Goal: Information Seeking & Learning: Stay updated

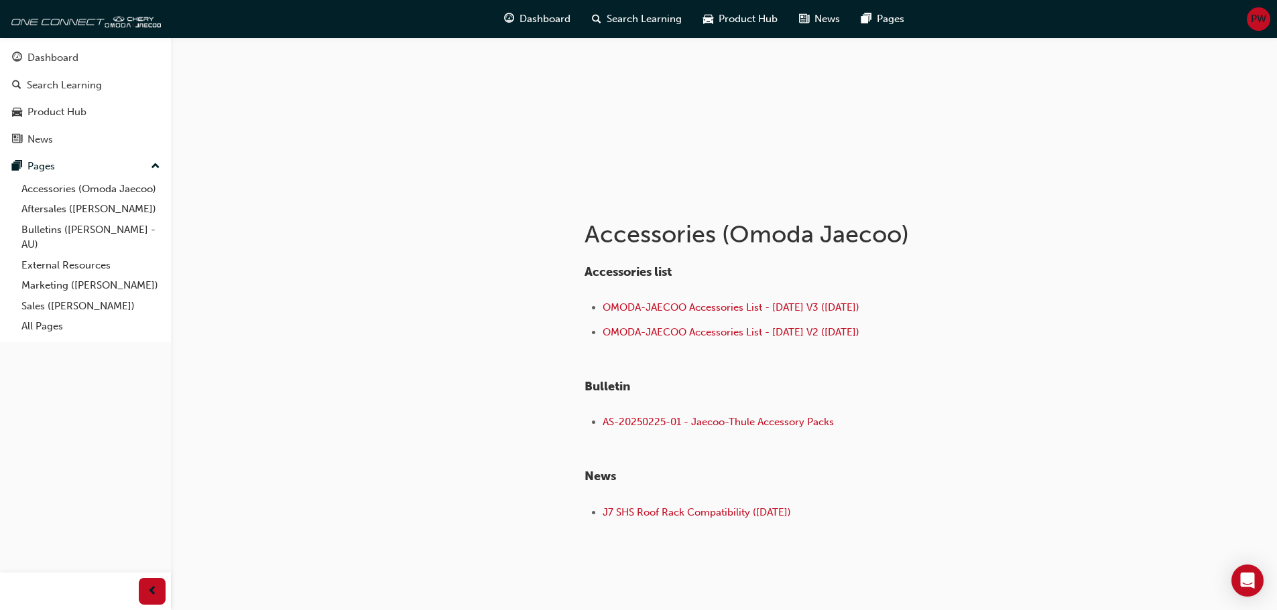
scroll to position [134, 0]
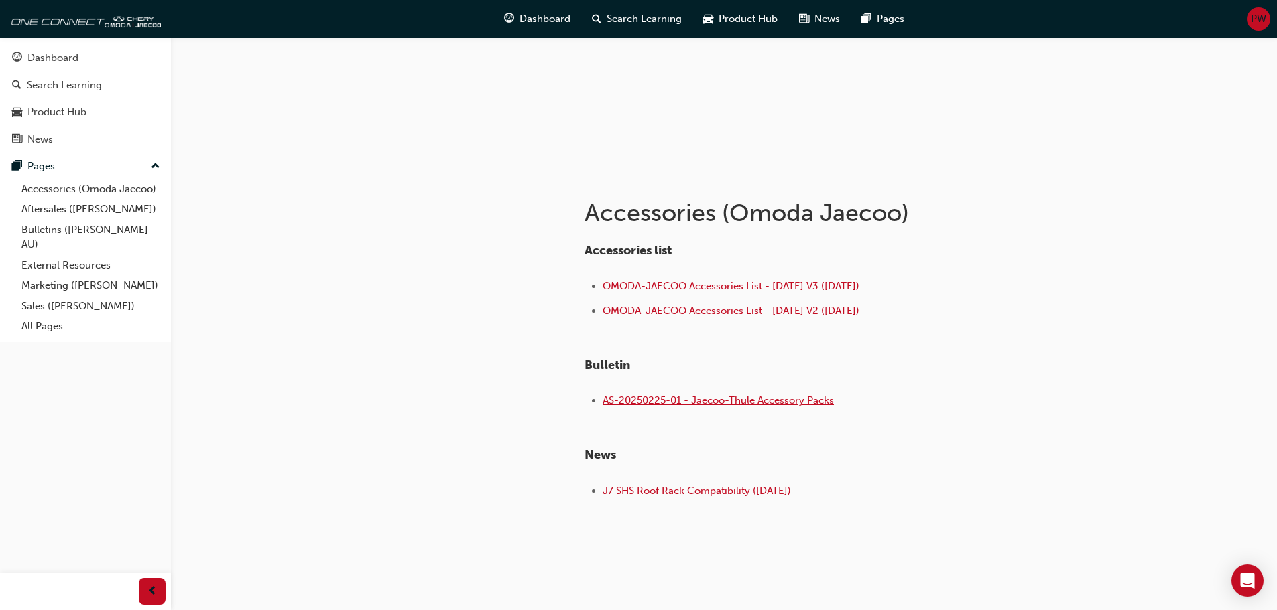
click at [694, 401] on span "AS-20250225-01 - Jaecoo-Thule Accessory Packs" at bounding box center [717, 401] width 231 height 12
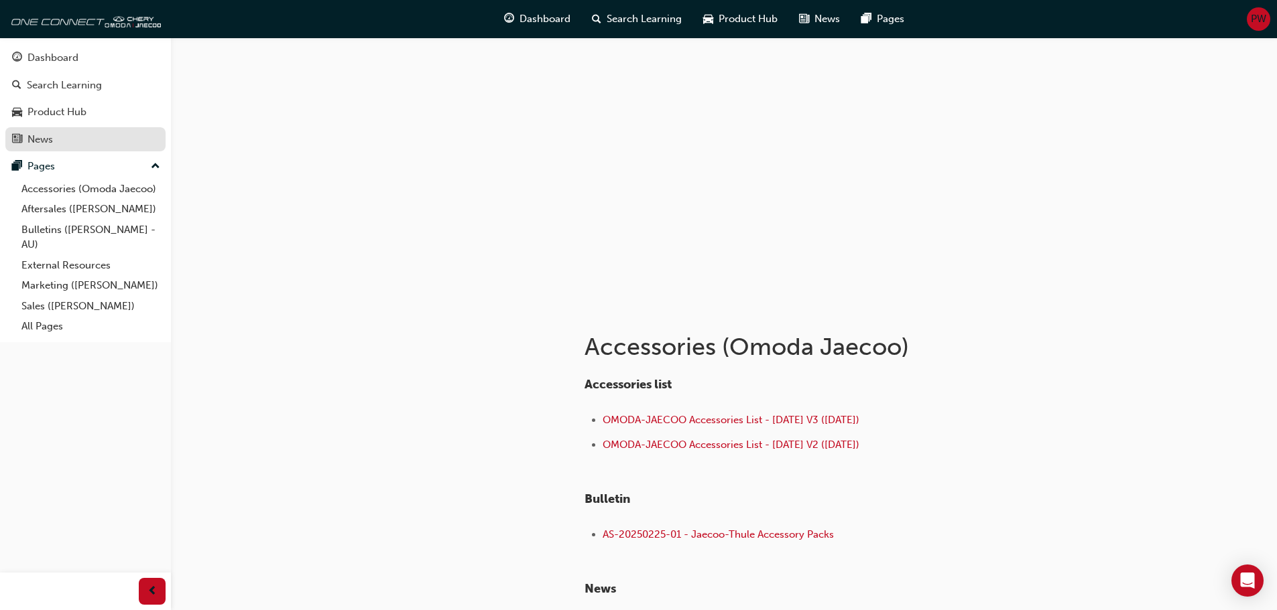
click at [42, 139] on div "News" at bounding box center [39, 139] width 25 height 15
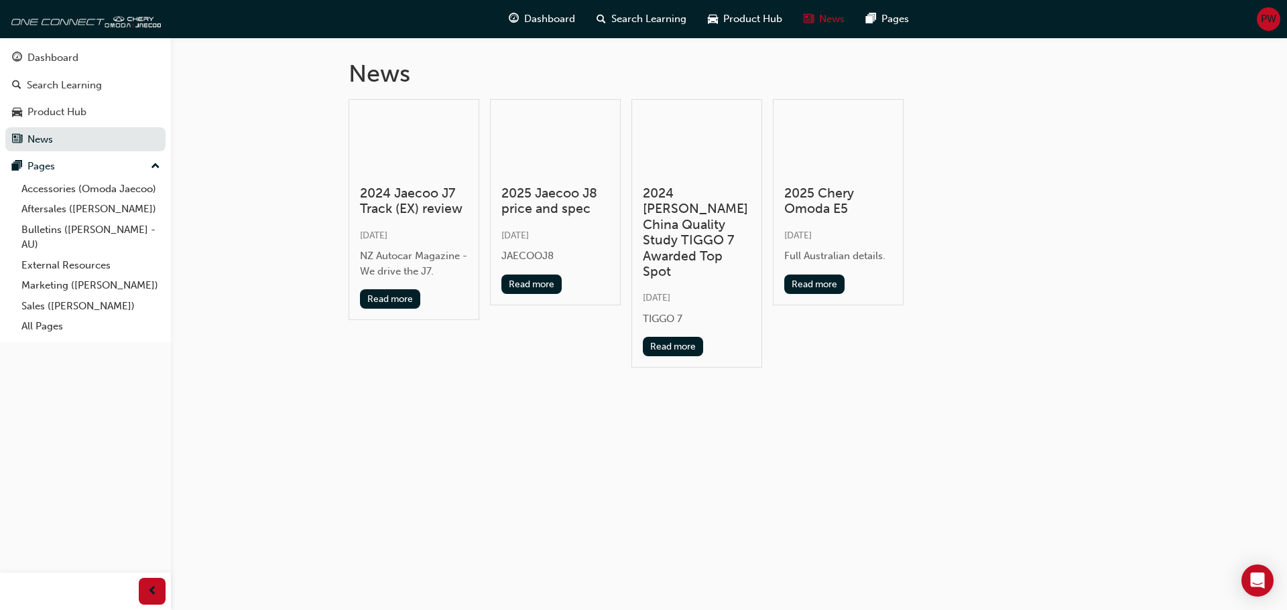
click at [670, 214] on h3 "2024 [PERSON_NAME] China Quality Study TIGGO 7 Awarded Top Spot" at bounding box center [697, 233] width 108 height 94
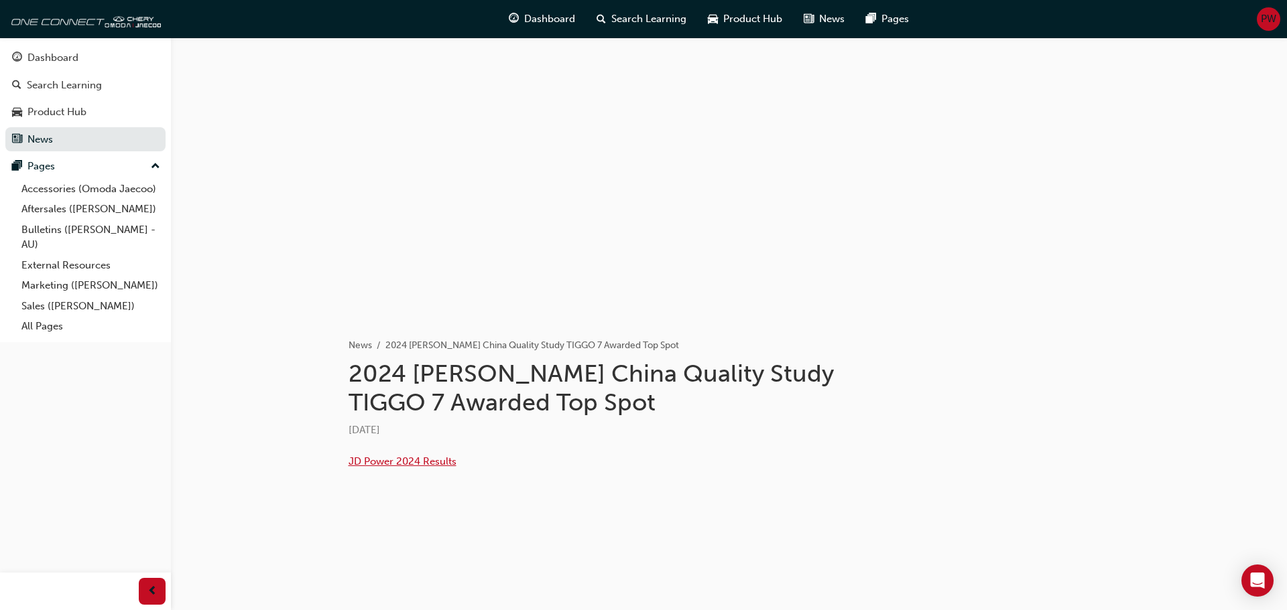
click at [416, 458] on span "JD Power 2024 Results" at bounding box center [402, 462] width 108 height 12
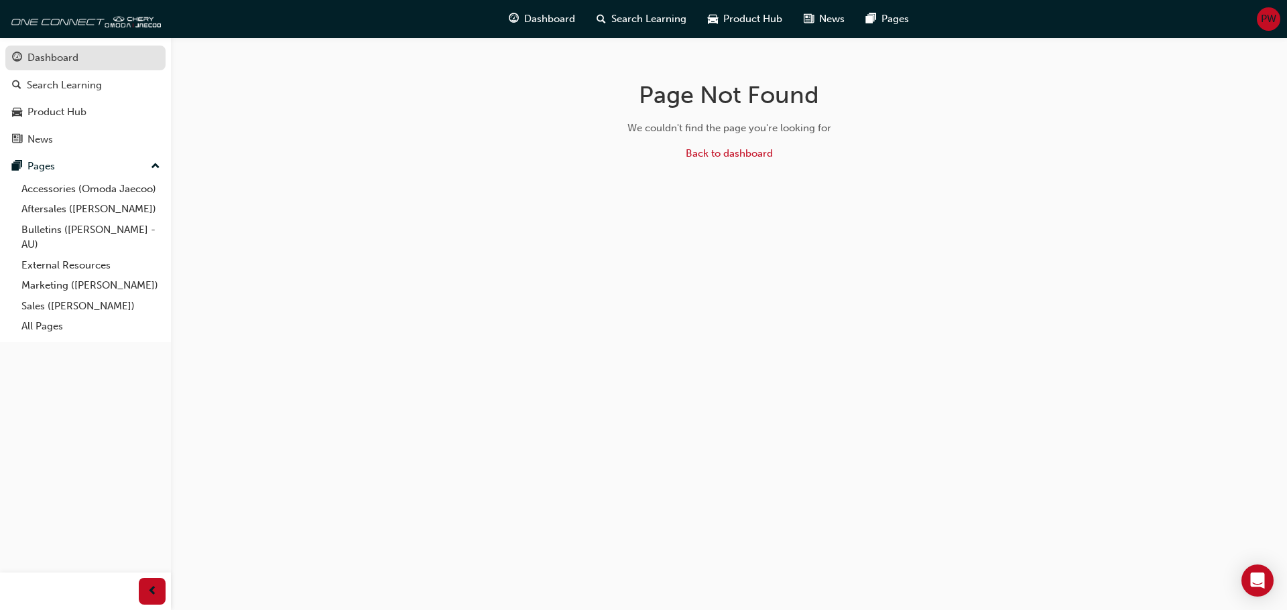
click at [58, 54] on div "Dashboard" at bounding box center [52, 57] width 51 height 15
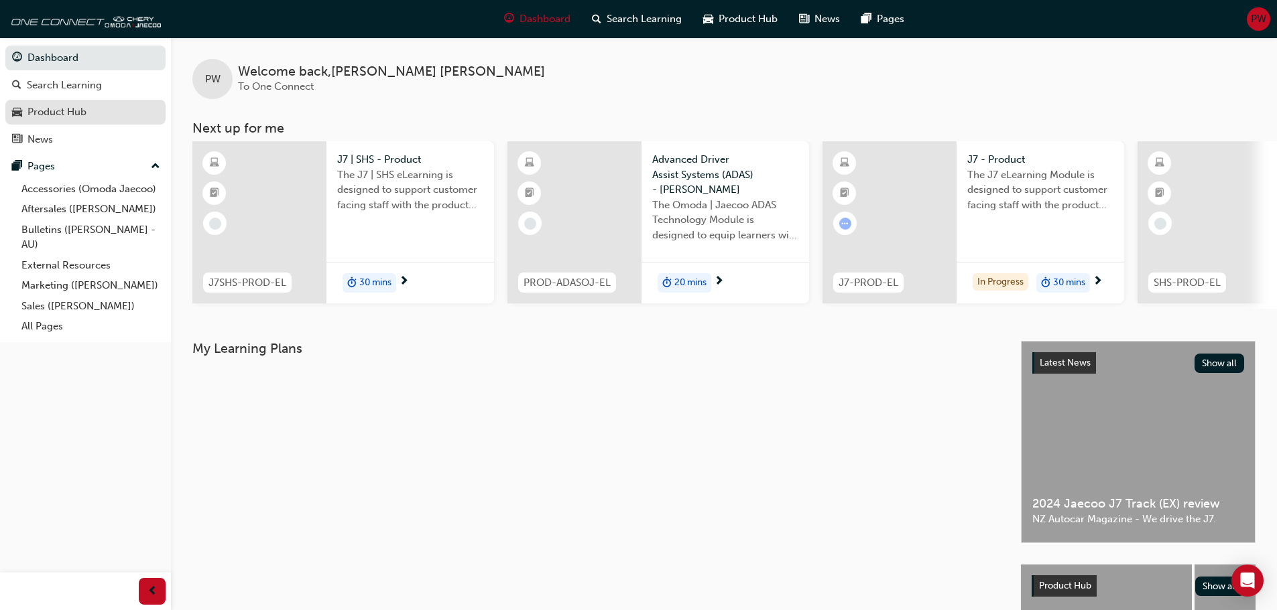
click at [59, 109] on div "Product Hub" at bounding box center [56, 112] width 59 height 15
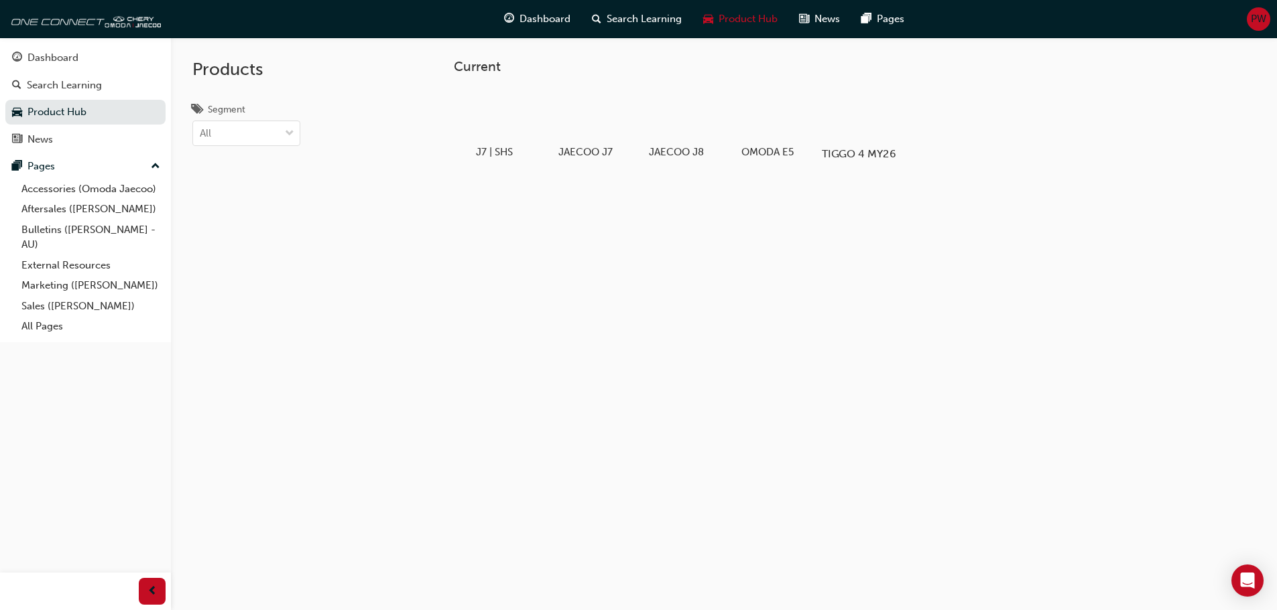
click at [852, 148] on h5 "TIGGO 4 MY26" at bounding box center [858, 153] width 74 height 13
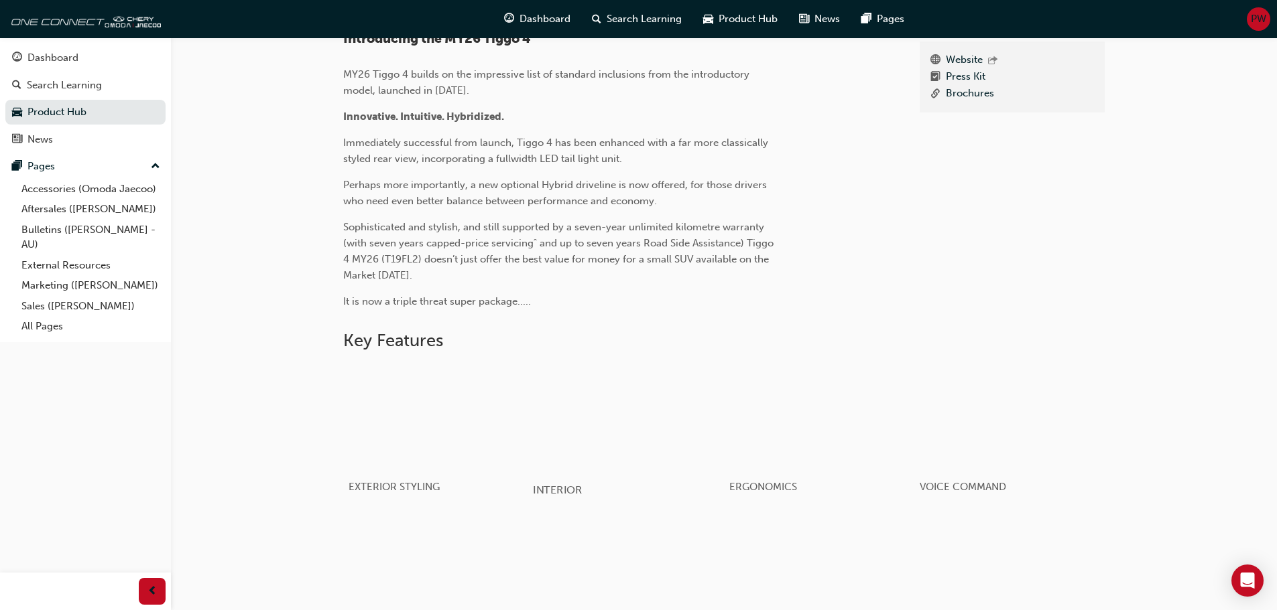
scroll to position [469, 0]
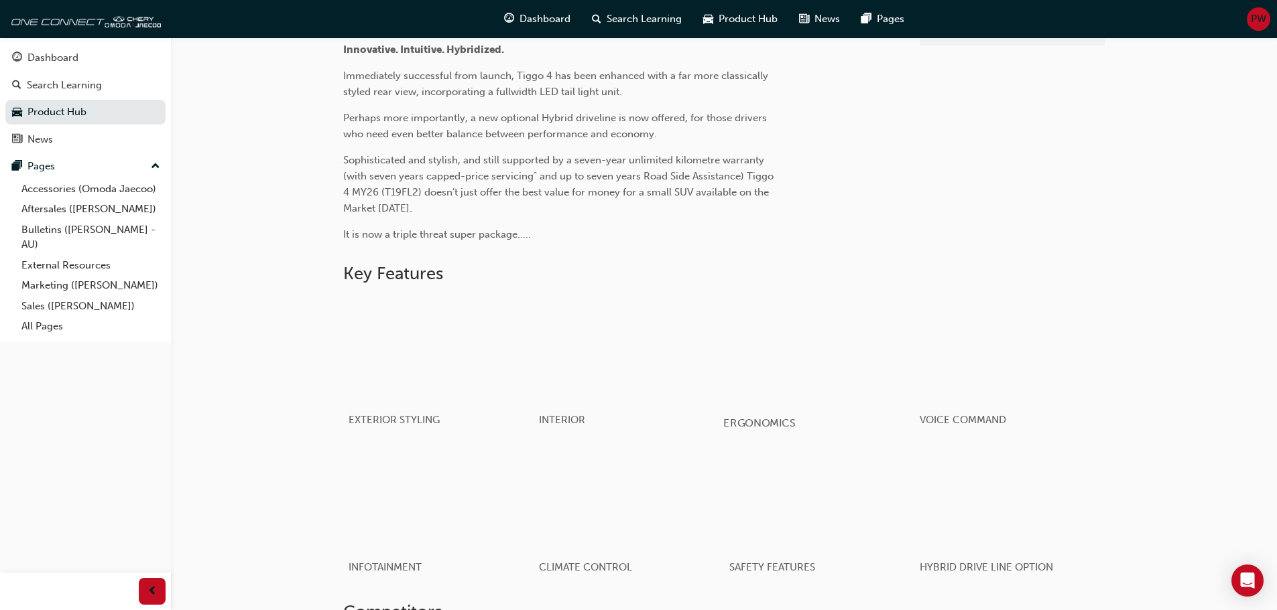
click at [775, 359] on div "button" at bounding box center [818, 349] width 191 height 107
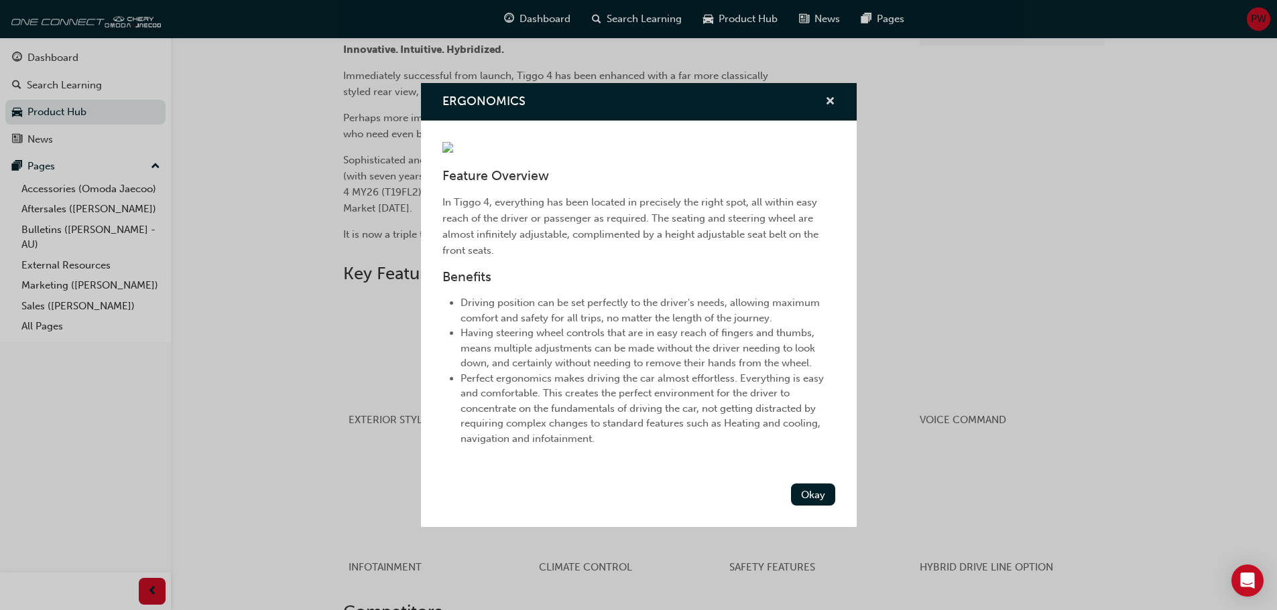
click at [825, 96] on span "cross-icon" at bounding box center [830, 102] width 10 height 12
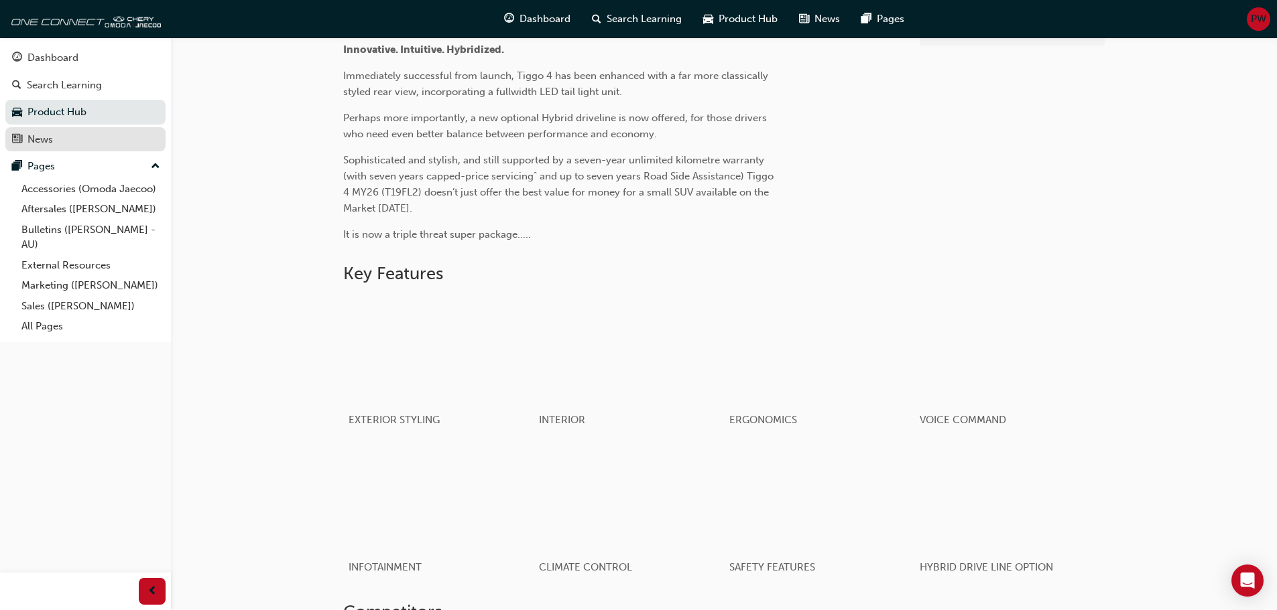
click at [46, 136] on div "News" at bounding box center [39, 139] width 25 height 15
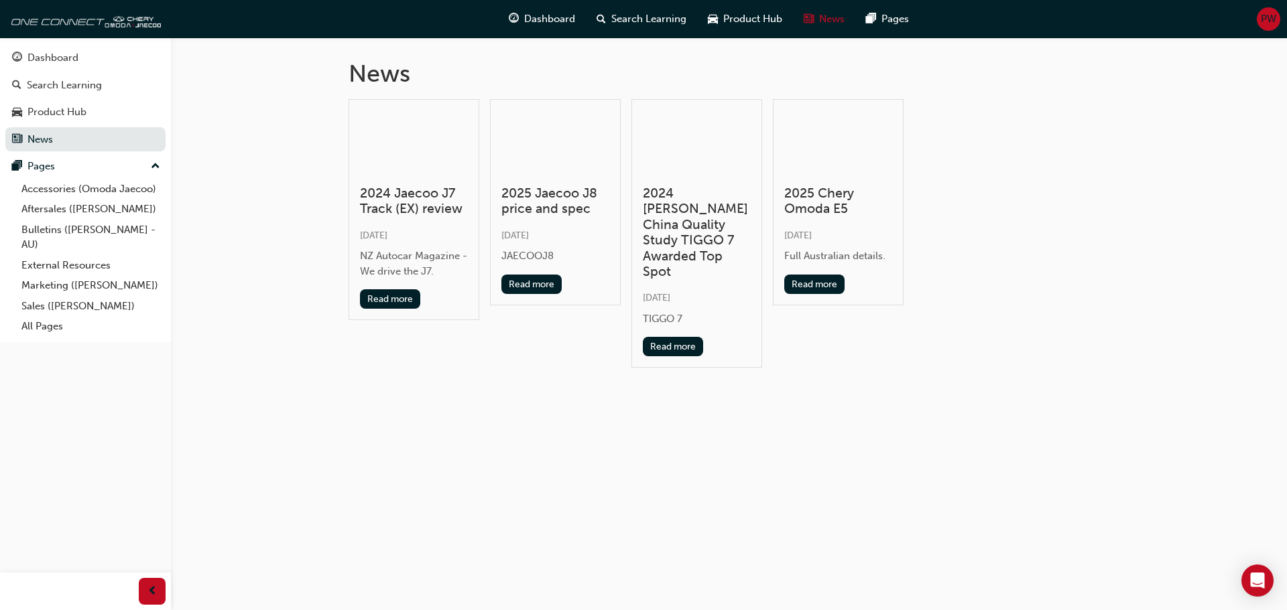
click at [537, 202] on h3 "2025 Jaecoo J8 price and spec" at bounding box center [555, 201] width 108 height 31
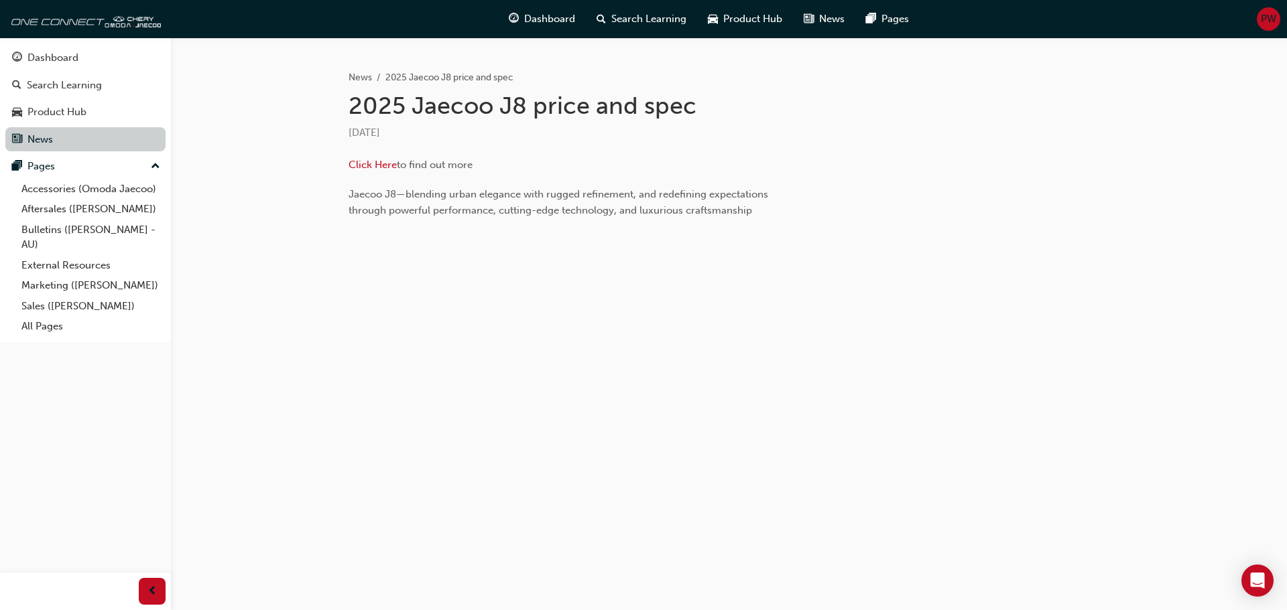
click at [44, 137] on link "News" at bounding box center [85, 139] width 160 height 25
